Goal: Task Accomplishment & Management: Complete application form

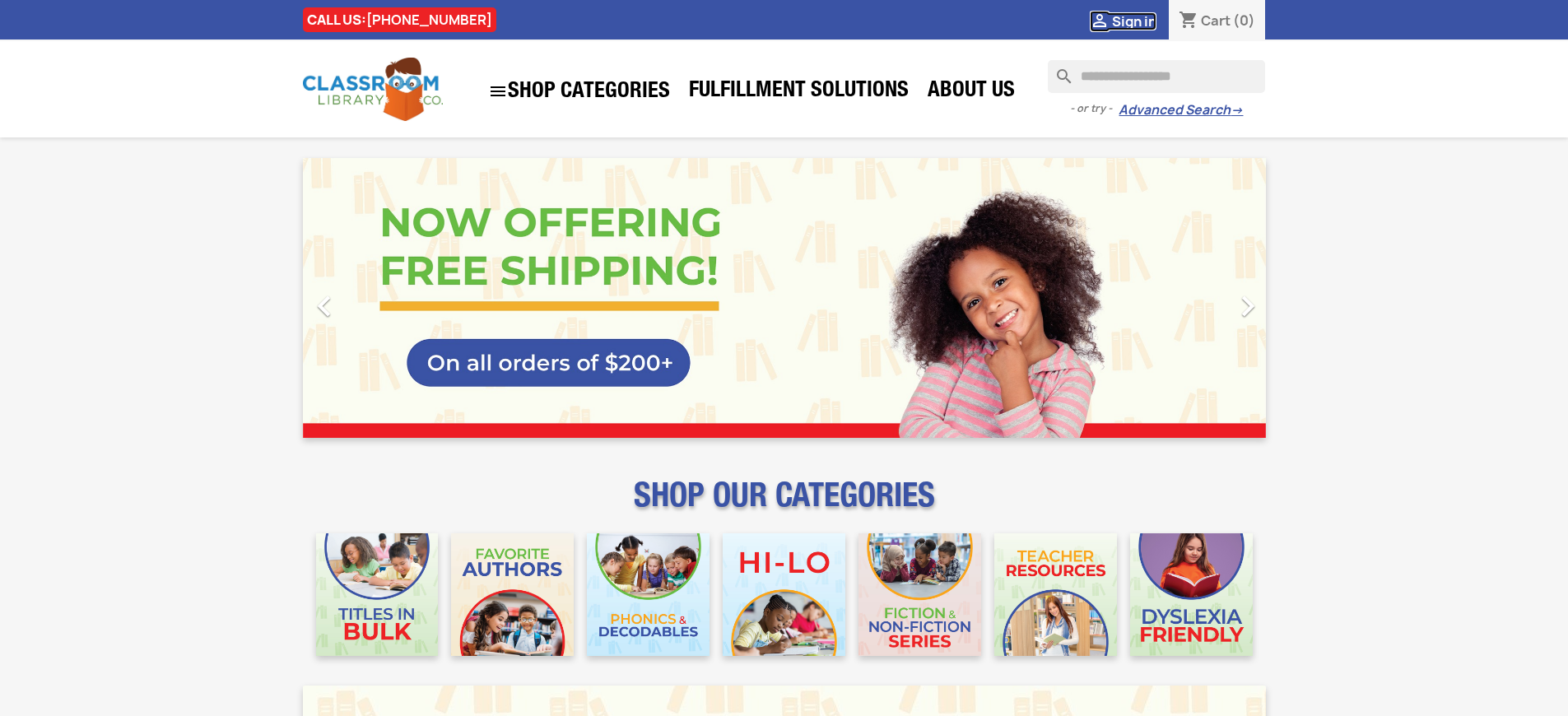
click at [1141, 20] on span "Sign in" at bounding box center [1134, 21] width 44 height 18
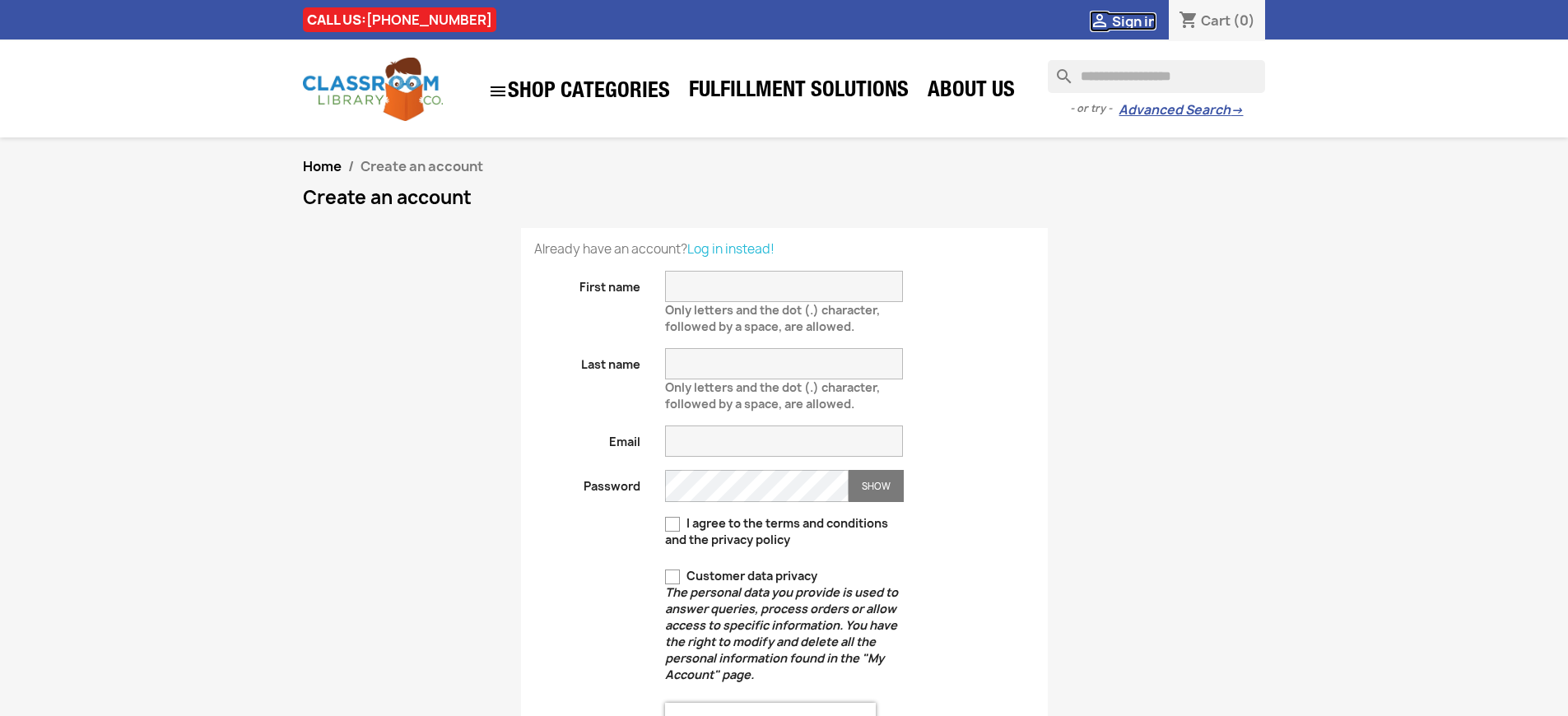
click at [1141, 20] on span "Sign in" at bounding box center [1134, 21] width 44 height 18
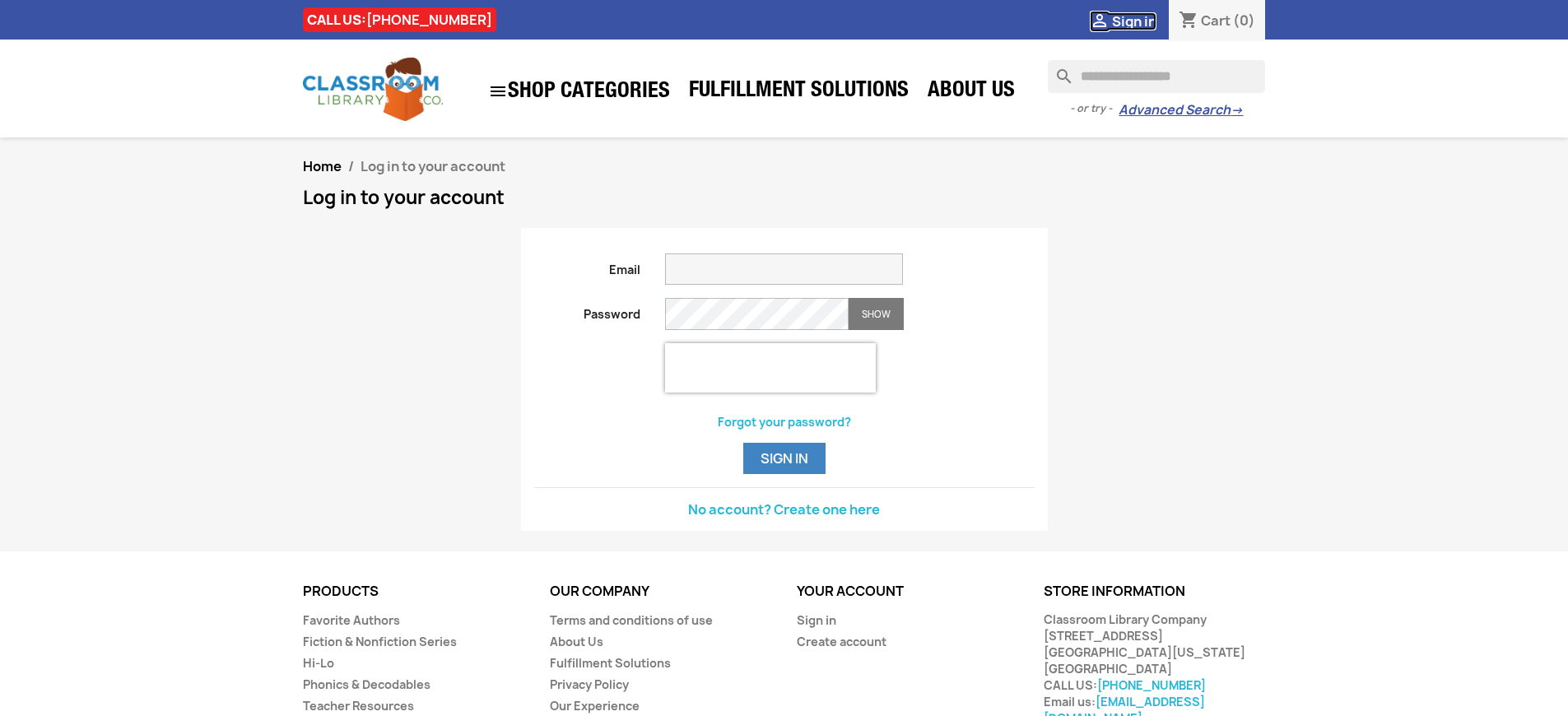
click at [1141, 20] on span "Sign in" at bounding box center [1134, 21] width 44 height 18
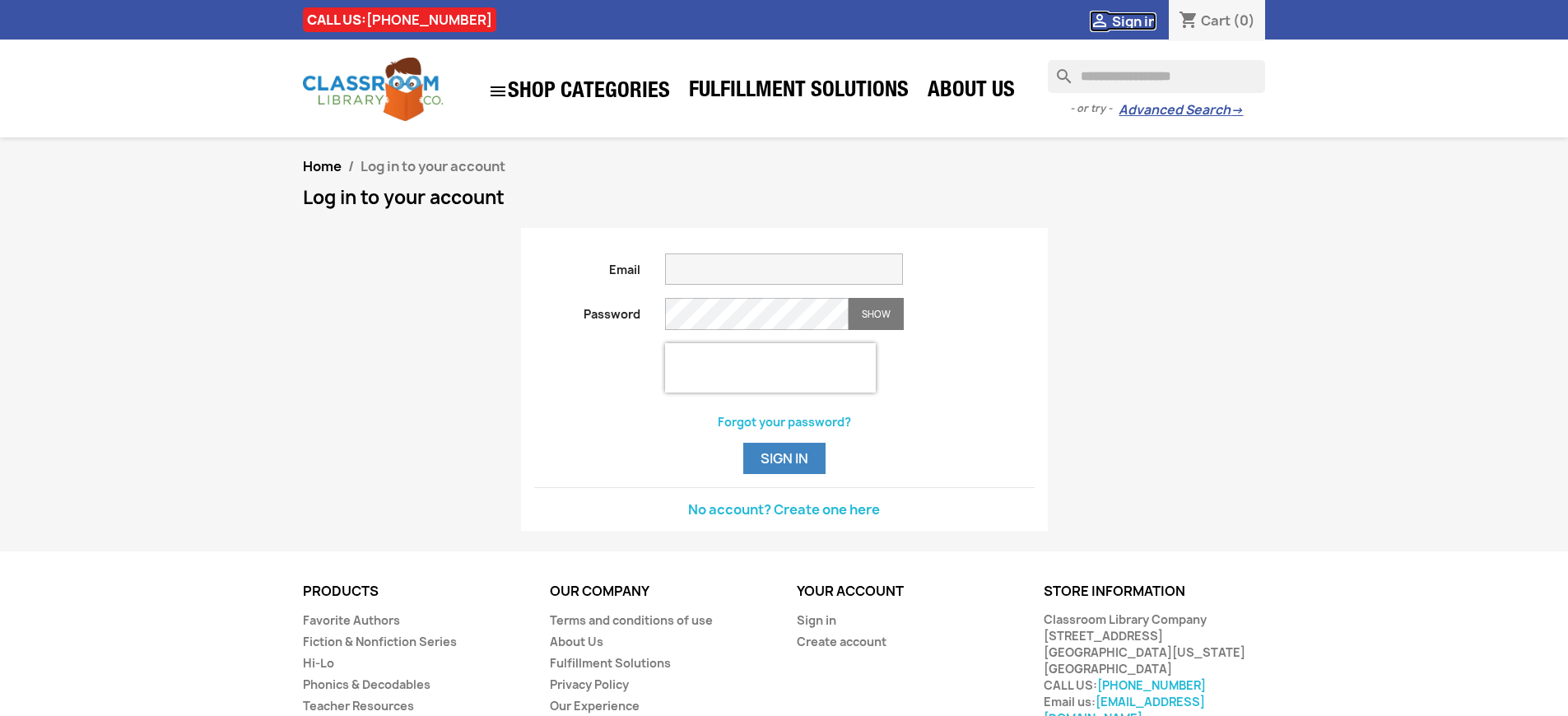
click at [1141, 20] on span "Sign in" at bounding box center [1134, 21] width 44 height 18
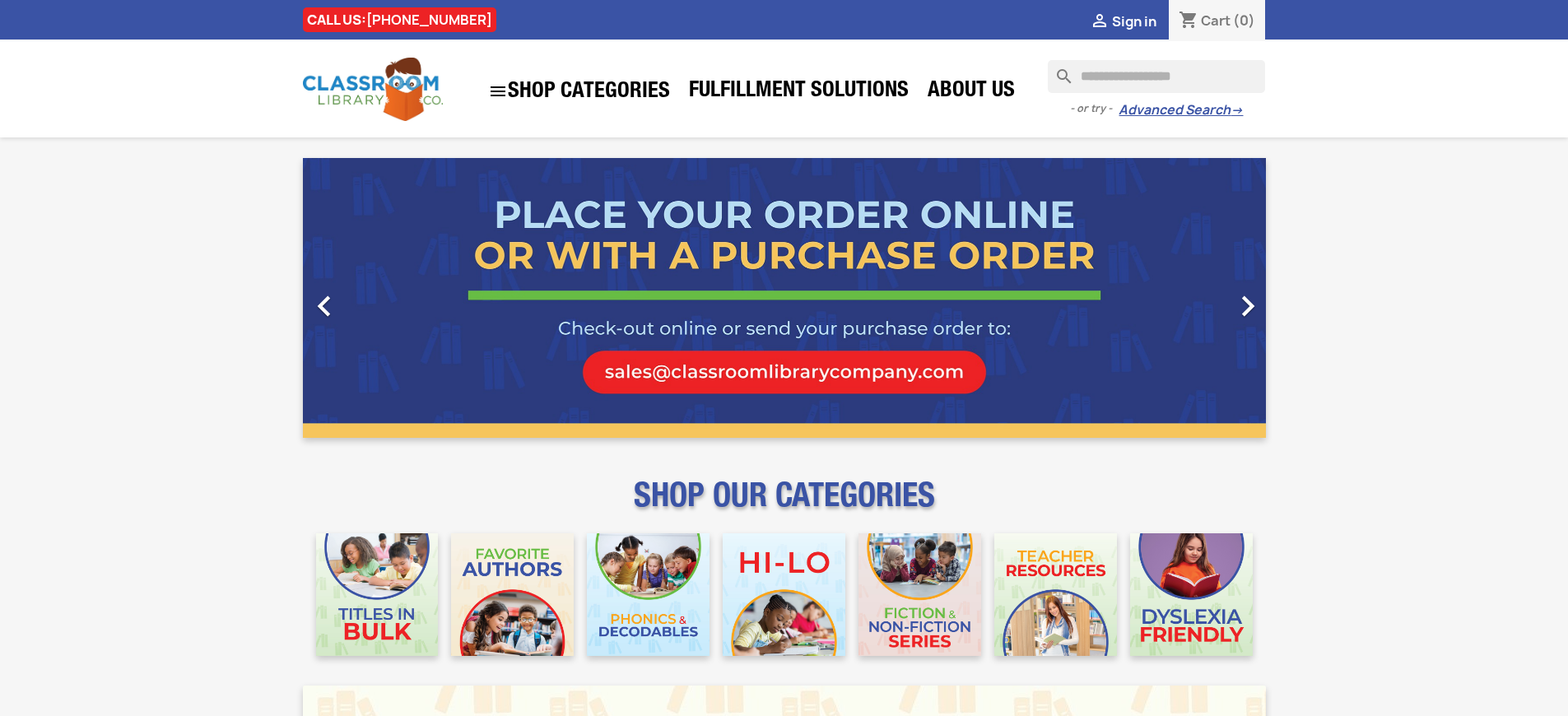
click at [1141, 20] on span "Sign in" at bounding box center [1134, 21] width 44 height 18
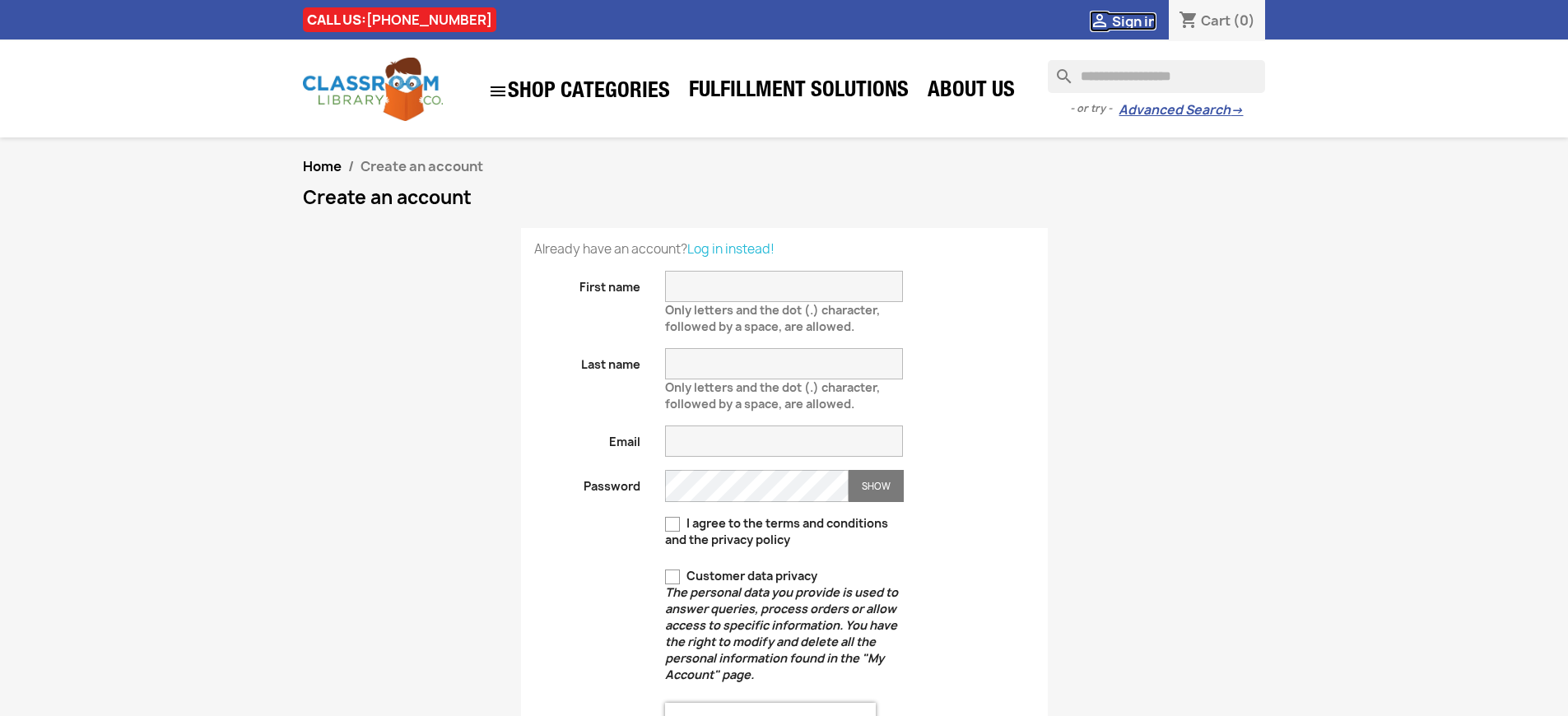
click at [1141, 20] on span "Sign in" at bounding box center [1134, 21] width 44 height 18
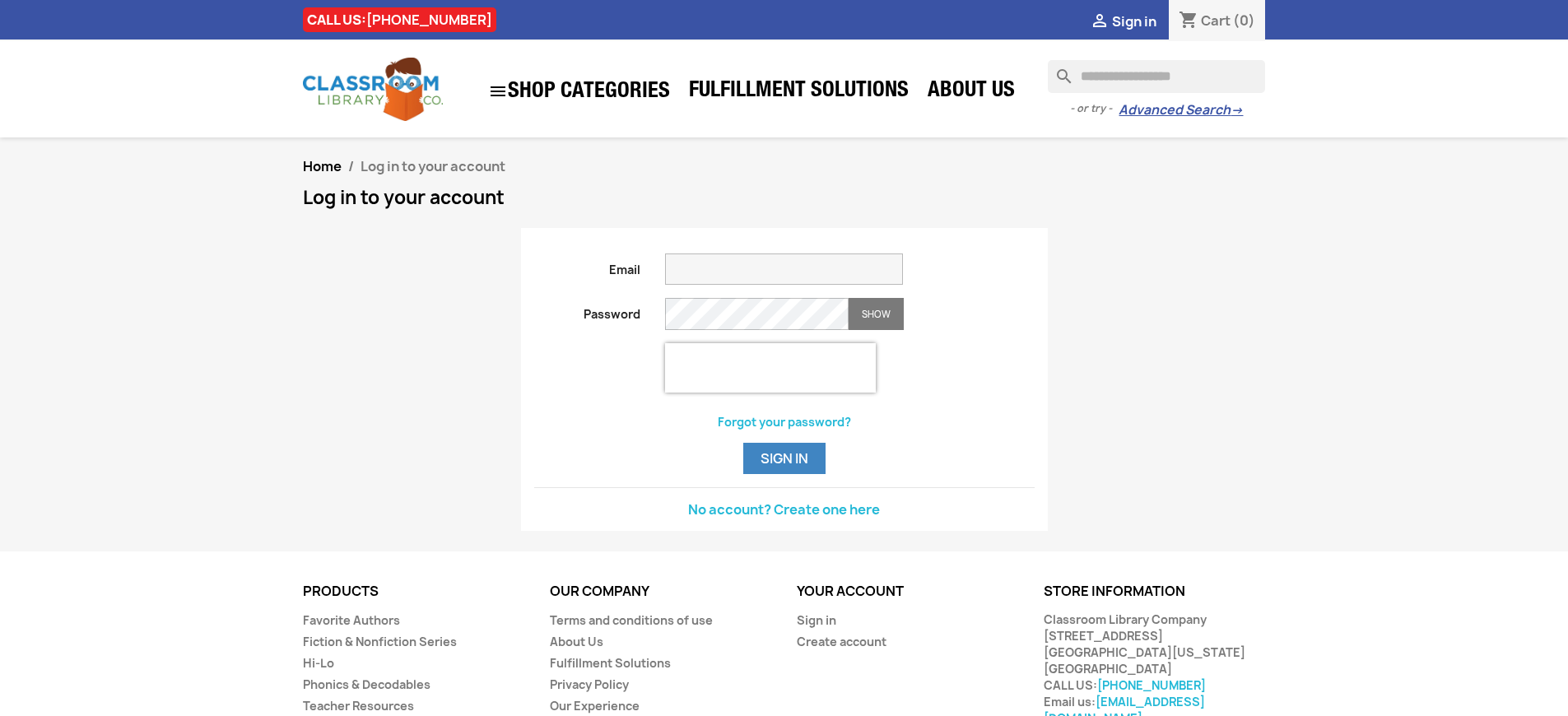
click at [1141, 20] on span "Sign in" at bounding box center [1134, 21] width 44 height 18
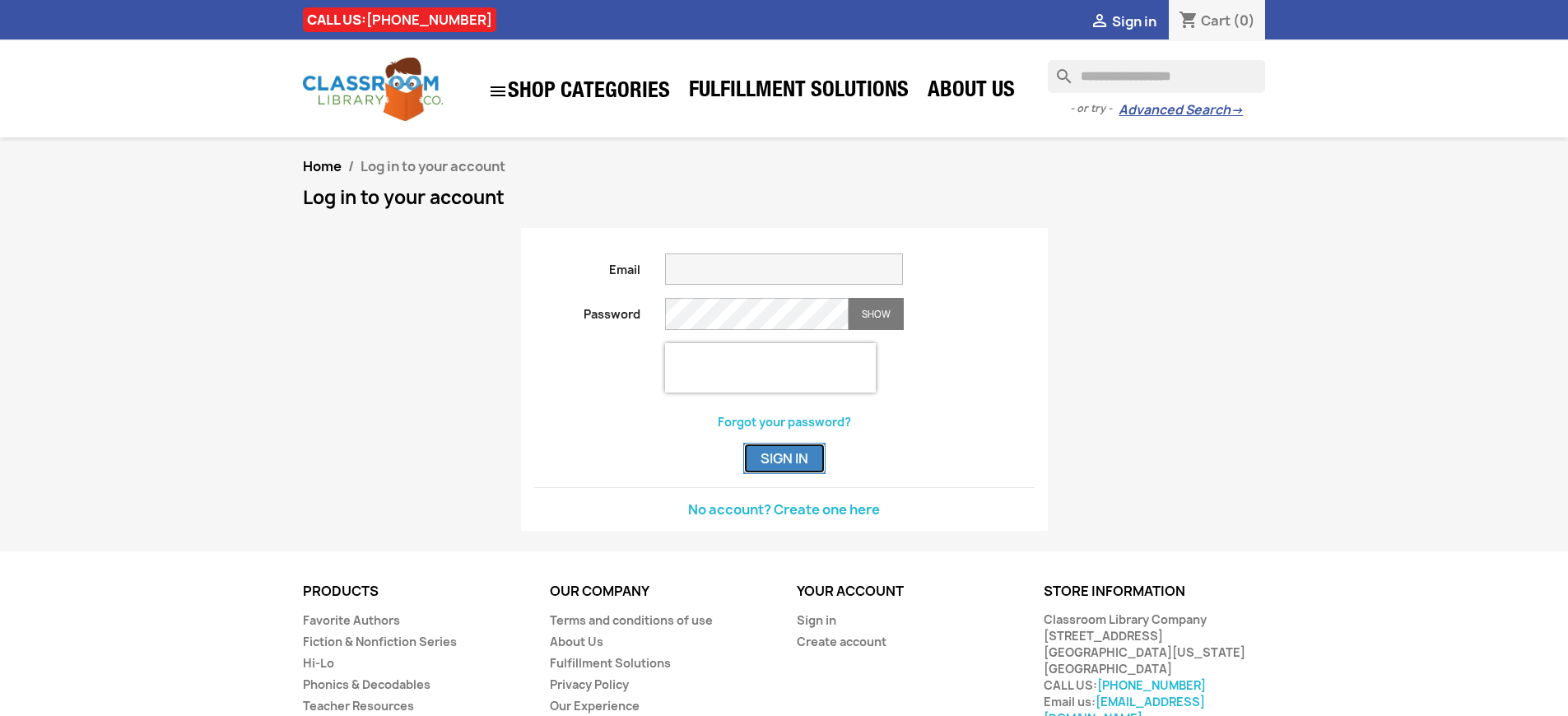
click at [784, 474] on button "Sign in" at bounding box center [784, 459] width 82 height 31
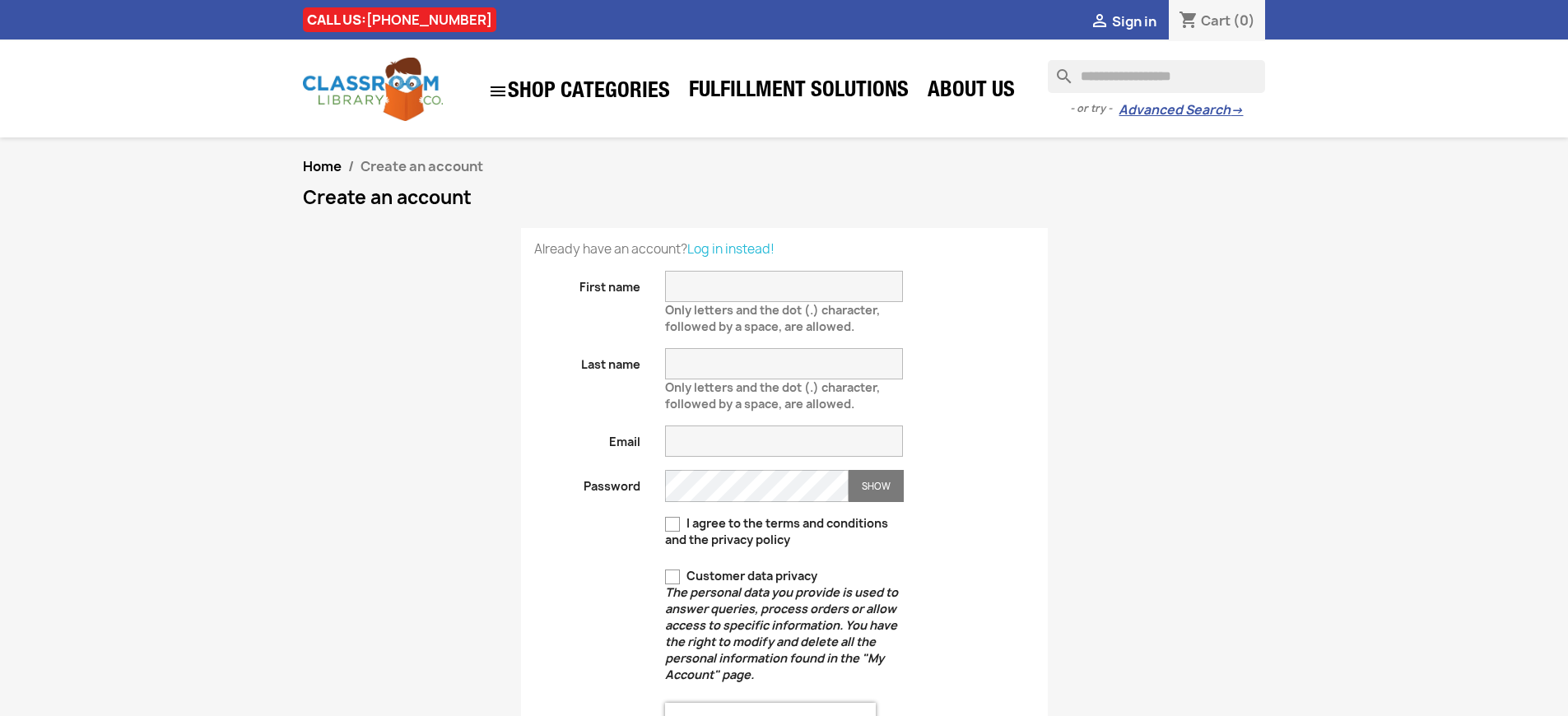
click at [1141, 20] on span "Sign in" at bounding box center [1134, 21] width 44 height 18
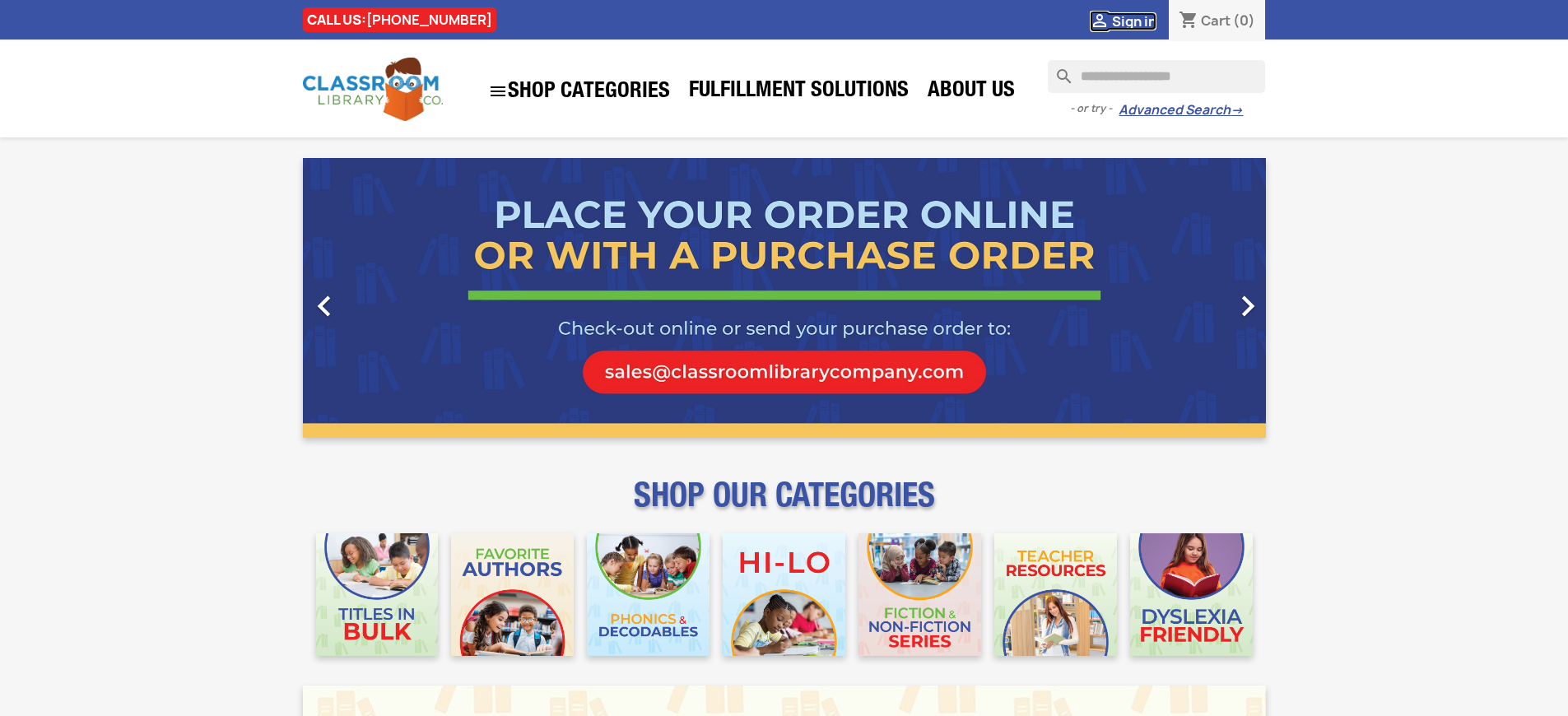
click at [1141, 20] on span "Sign in" at bounding box center [1134, 21] width 44 height 18
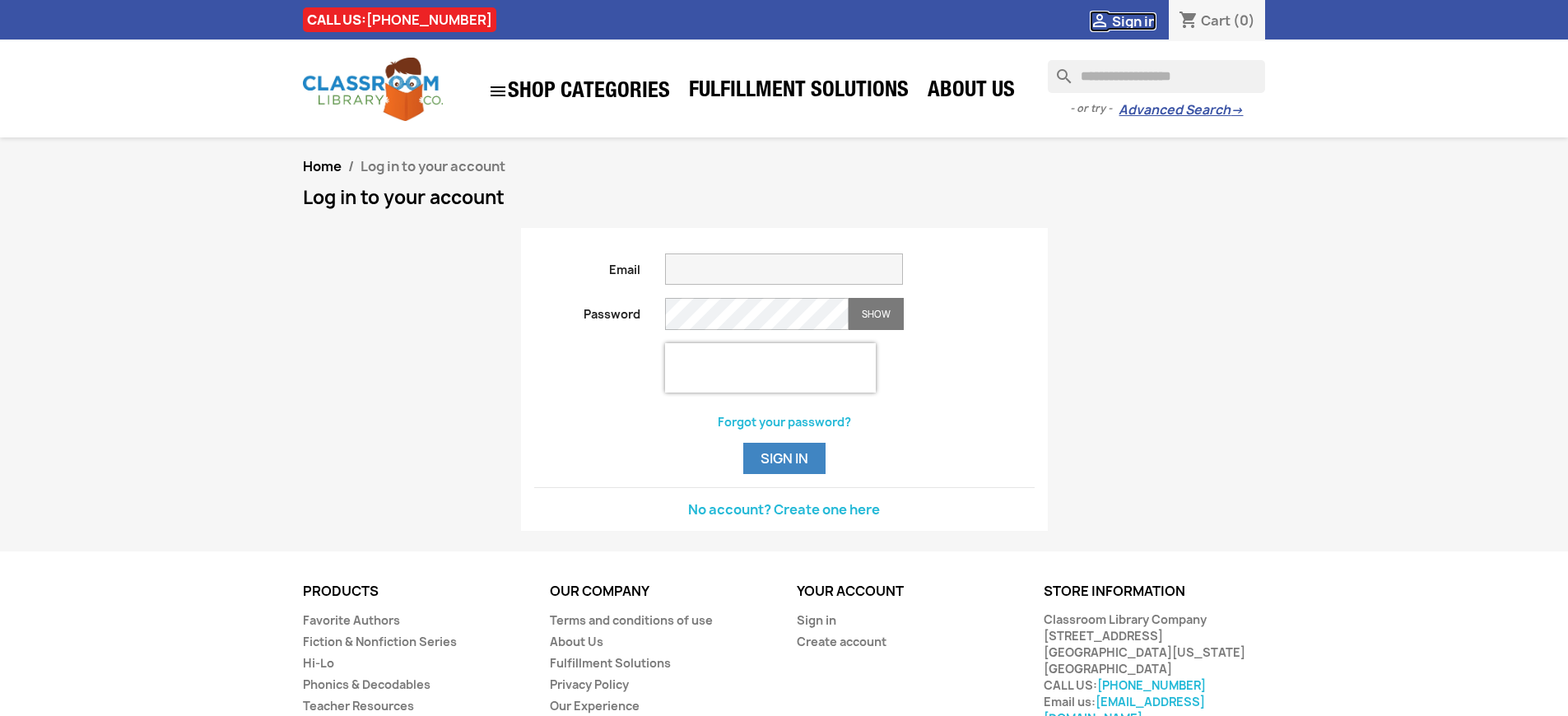
click at [1141, 20] on span "Sign in" at bounding box center [1134, 21] width 44 height 18
click at [815, 629] on link "Sign in" at bounding box center [816, 620] width 40 height 15
click at [1141, 20] on span "Sign in" at bounding box center [1134, 21] width 44 height 18
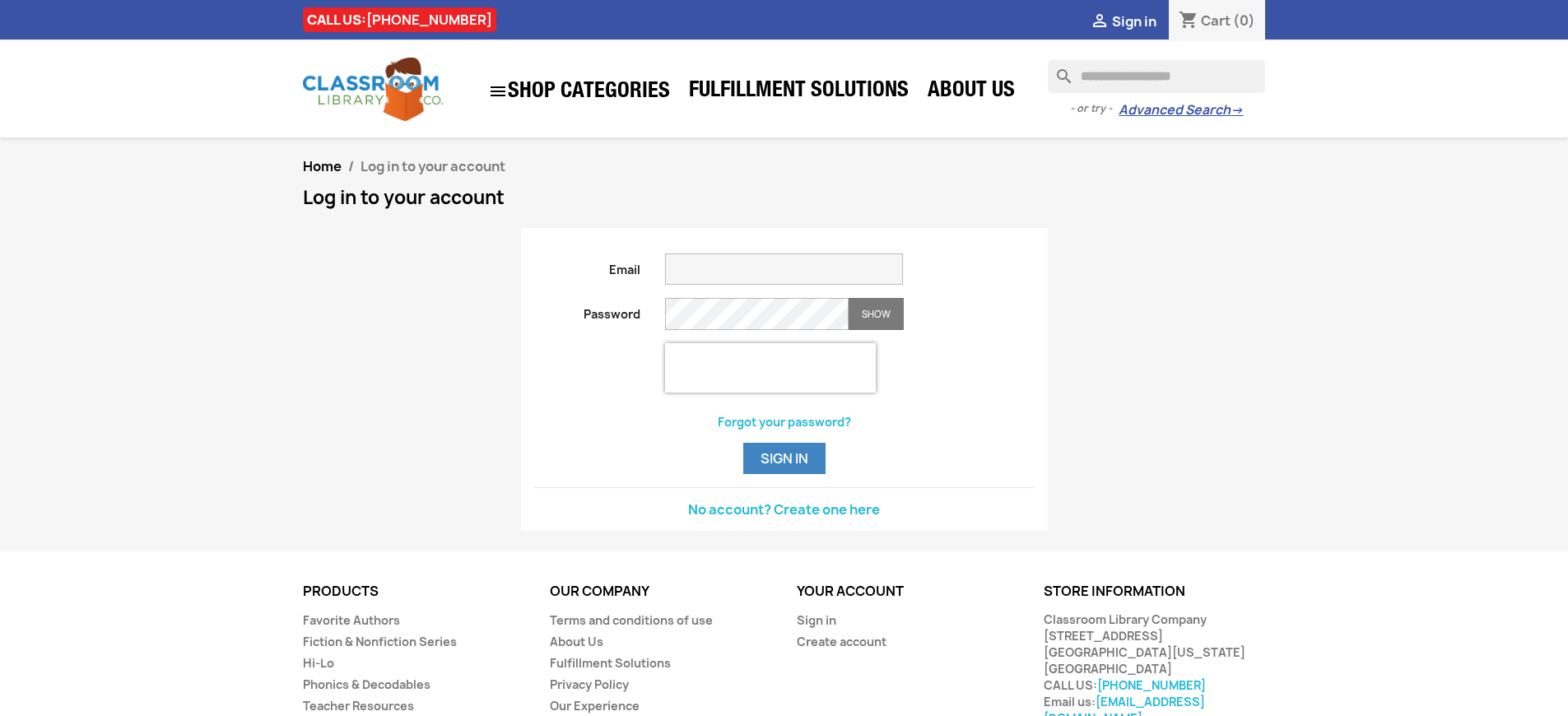
click at [1141, 20] on span "Sign in" at bounding box center [1134, 21] width 44 height 18
click at [815, 629] on link "Sign in" at bounding box center [816, 620] width 40 height 15
click at [1141, 20] on span "Sign in" at bounding box center [1134, 21] width 44 height 18
click at [815, 629] on link "Sign in" at bounding box center [816, 620] width 40 height 15
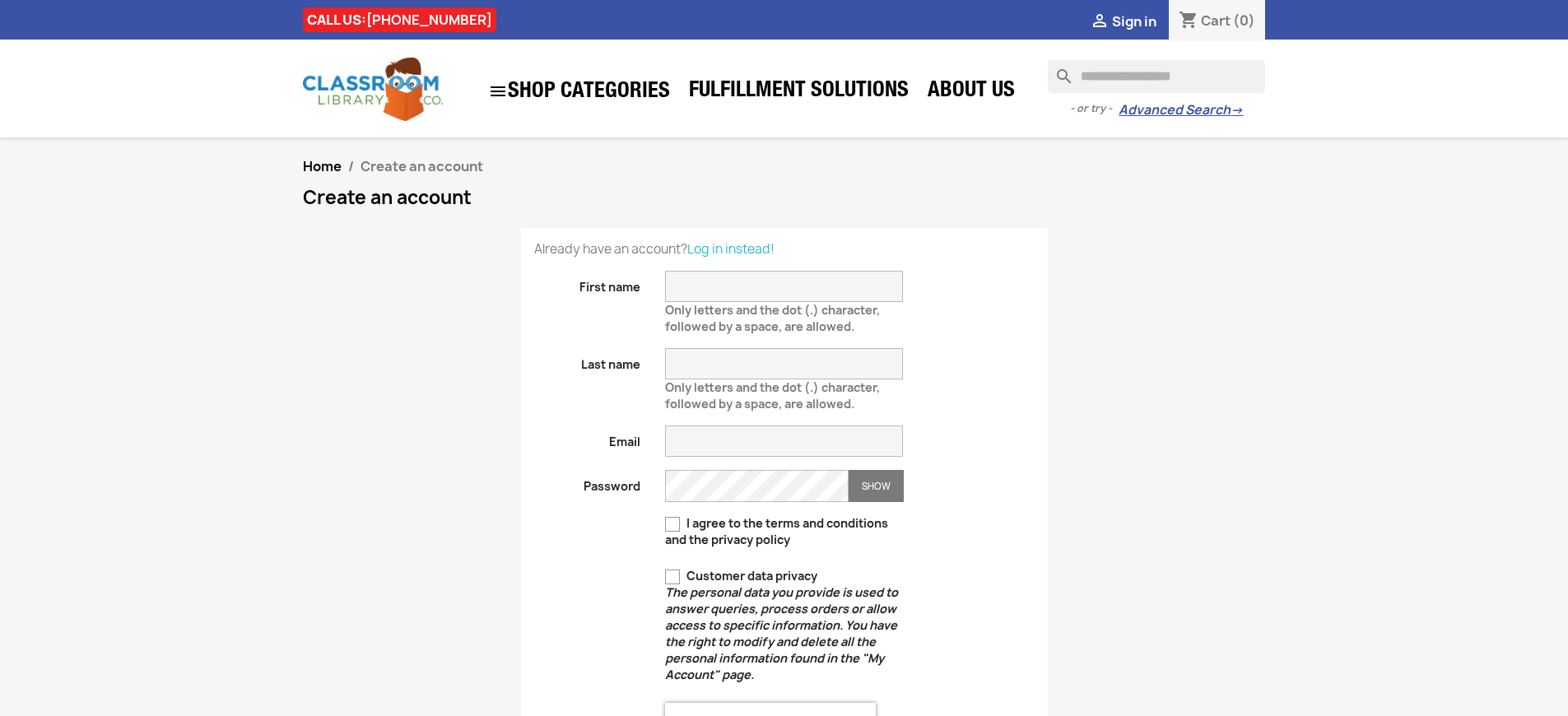
click at [1141, 20] on span "Sign in" at bounding box center [1134, 21] width 44 height 18
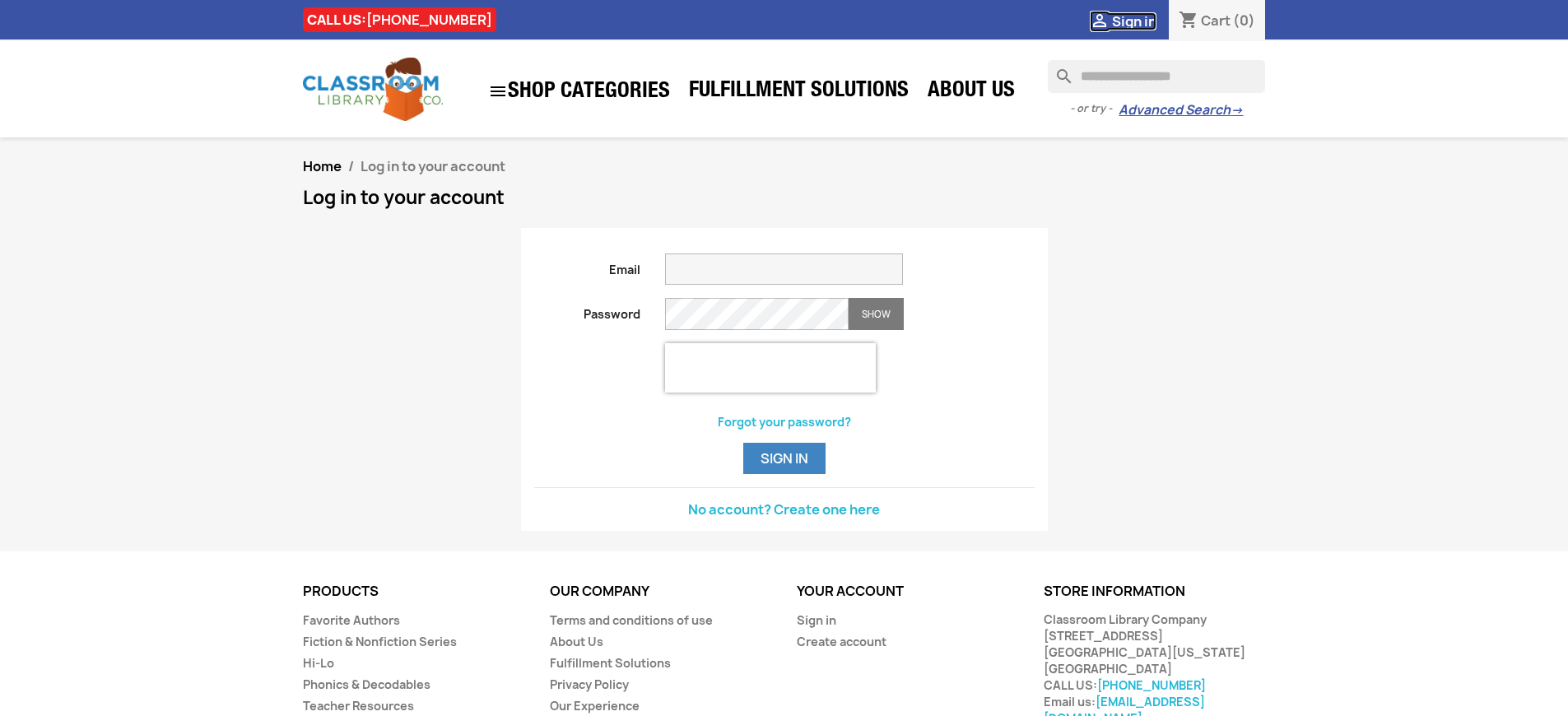
click at [1141, 20] on span "Sign in" at bounding box center [1134, 21] width 44 height 18
click at [784, 519] on link "No account? Create one here" at bounding box center [784, 509] width 192 height 18
